Goal: Navigation & Orientation: Find specific page/section

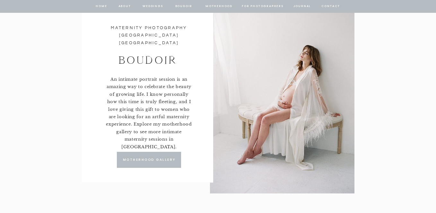
scroll to position [2855, 0]
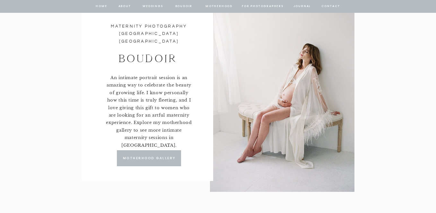
click at [166, 158] on p "Motherhood gallery" at bounding box center [149, 159] width 59 height 6
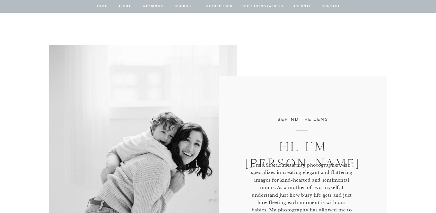
scroll to position [0, 0]
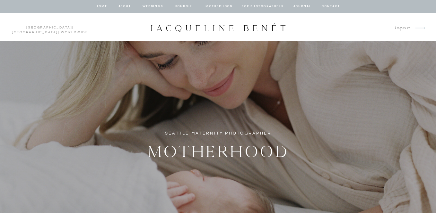
click at [223, 6] on nav "Motherhood" at bounding box center [218, 7] width 27 height 6
click at [122, 6] on nav "about" at bounding box center [124, 7] width 13 height 6
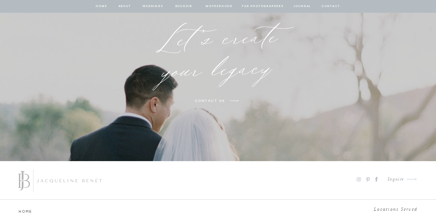
scroll to position [1883, 0]
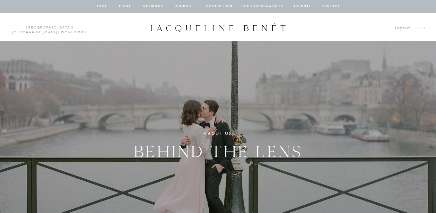
click at [336, 9] on nav "contact" at bounding box center [330, 7] width 21 height 6
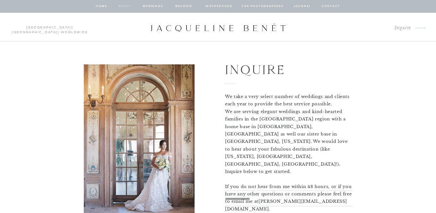
click at [124, 7] on nav "about" at bounding box center [124, 7] width 13 height 6
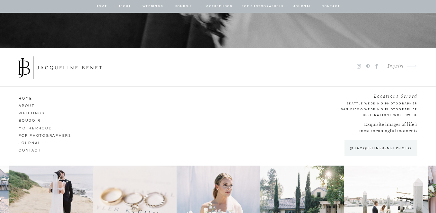
scroll to position [3575, 0]
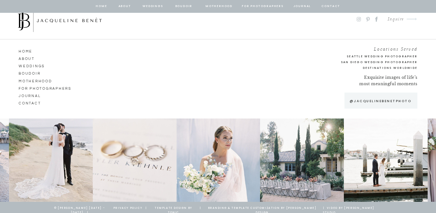
click at [398, 18] on div "Inquire" at bounding box center [393, 19] width 22 height 9
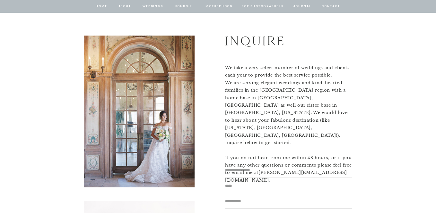
scroll to position [50, 0]
